Goal: Task Accomplishment & Management: Use online tool/utility

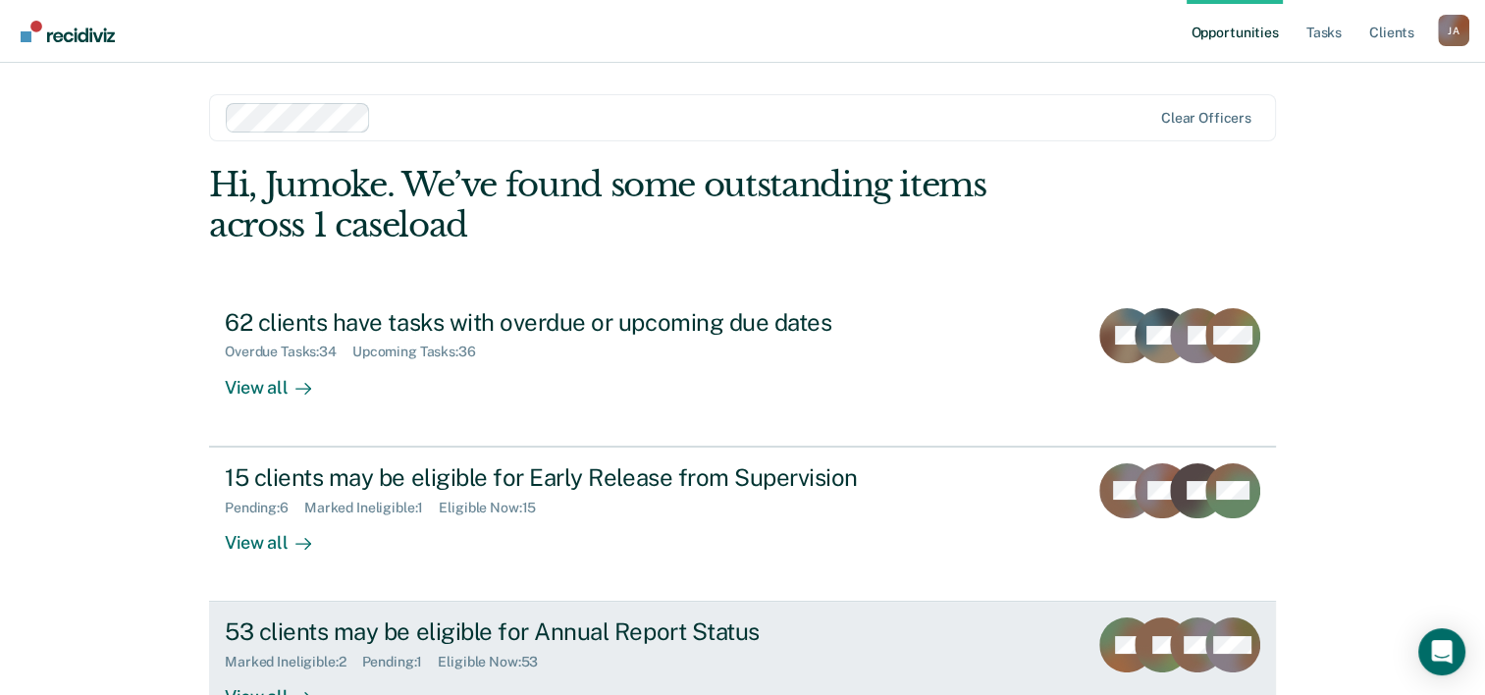
click at [602, 631] on div "53 clients may be eligible for Annual Report Status" at bounding box center [569, 632] width 689 height 28
